Goal: Information Seeking & Learning: Learn about a topic

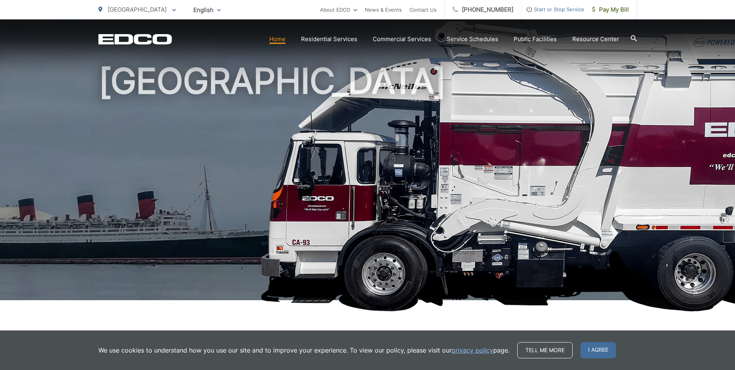
scroll to position [155, 0]
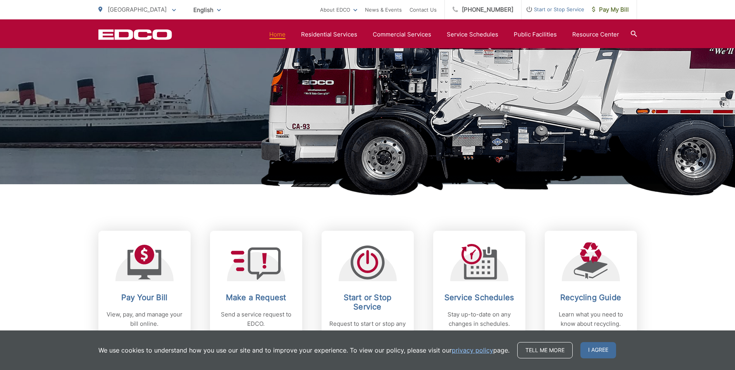
click at [42, 166] on picture at bounding box center [367, 56] width 735 height 302
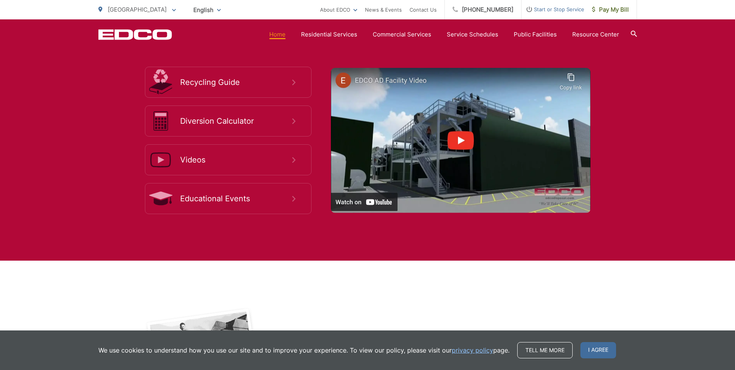
scroll to position [1473, 0]
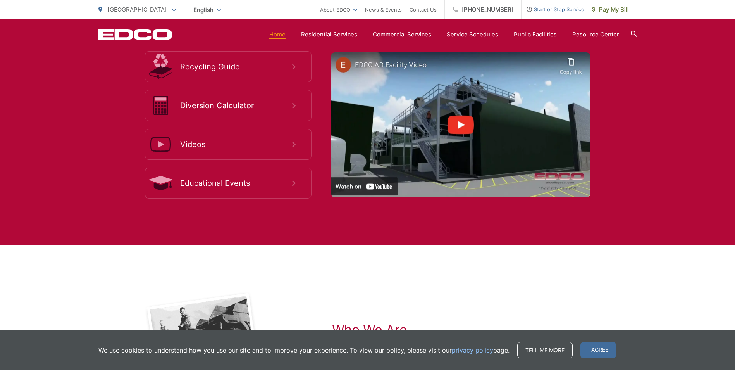
click at [491, 274] on div "Who We Are EDCO is a Family Owned and Locally Operated waste collection and rec…" at bounding box center [367, 367] width 539 height 244
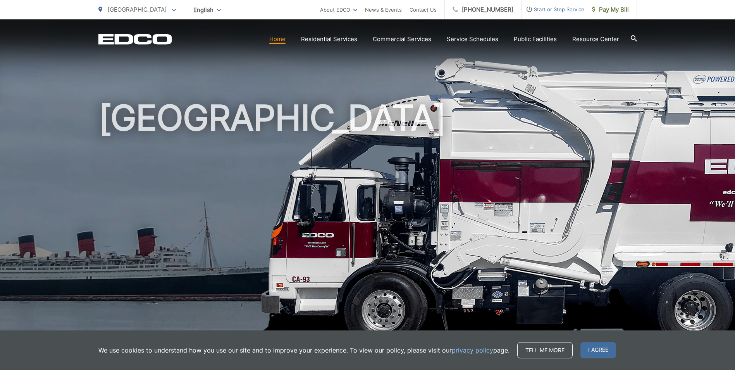
scroll to position [0, 0]
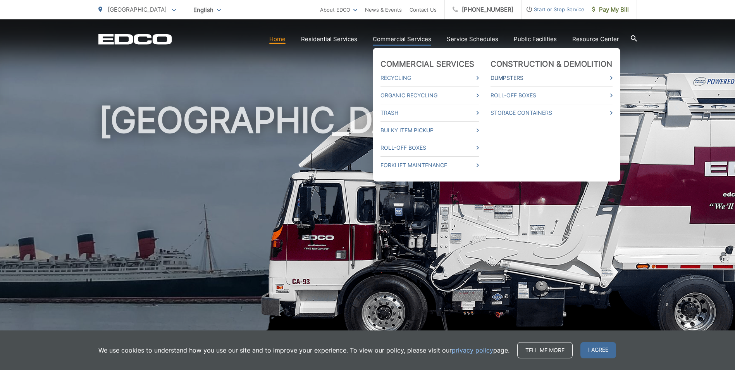
click at [524, 77] on link "Dumpsters" at bounding box center [552, 77] width 122 height 9
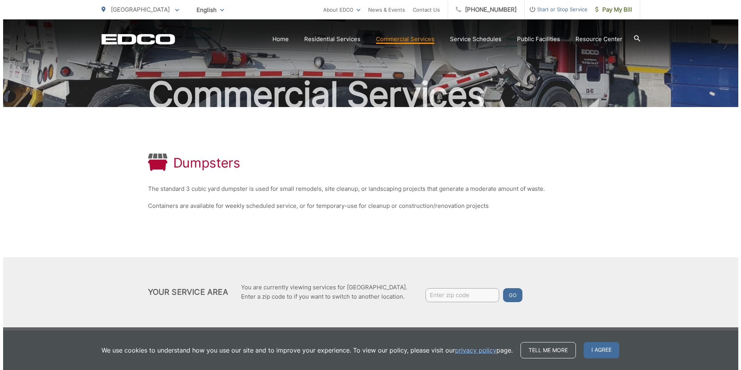
scroll to position [53, 0]
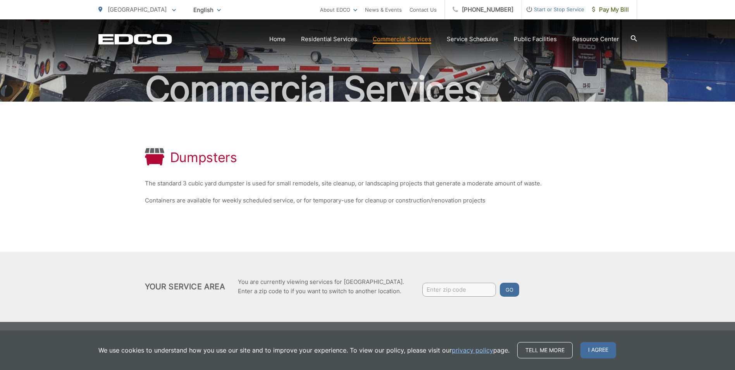
click at [464, 292] on input "Enter zip code" at bounding box center [460, 290] width 74 height 14
type input "90805"
drag, startPoint x: 506, startPoint y: 289, endPoint x: 531, endPoint y: 269, distance: 32.0
click at [507, 289] on button "Go" at bounding box center [509, 290] width 19 height 14
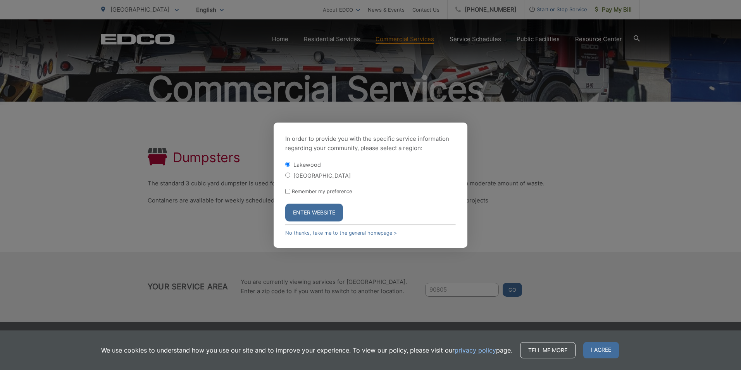
click at [288, 174] on input "[GEOGRAPHIC_DATA]" at bounding box center [287, 175] width 5 height 5
radio input "true"
click at [325, 215] on button "Enter Website" at bounding box center [314, 213] width 58 height 18
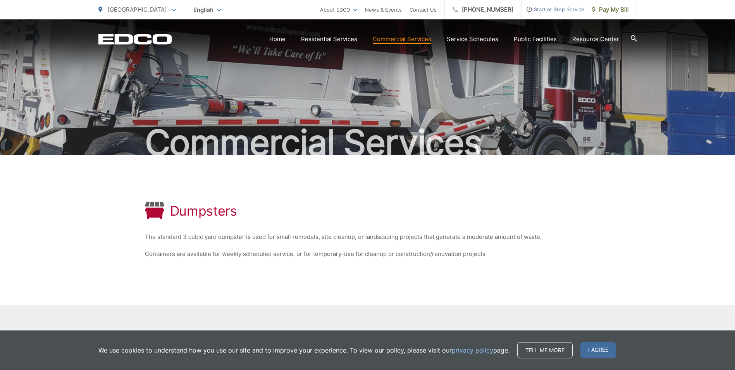
click at [172, 8] on span at bounding box center [174, 9] width 4 height 9
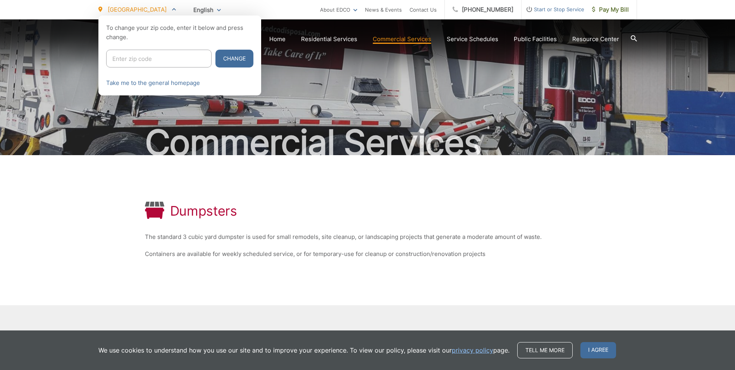
click at [172, 8] on icon at bounding box center [174, 9] width 4 height 3
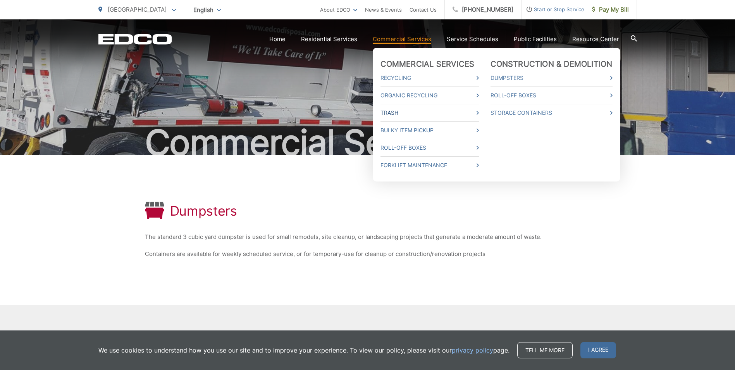
click at [391, 115] on link "Trash" at bounding box center [430, 112] width 98 height 9
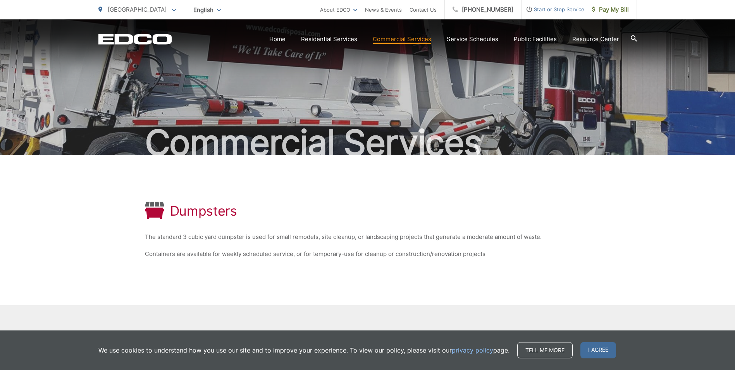
click at [586, 109] on div "Commercial Services" at bounding box center [367, 87] width 539 height 136
